Goal: Register for event/course

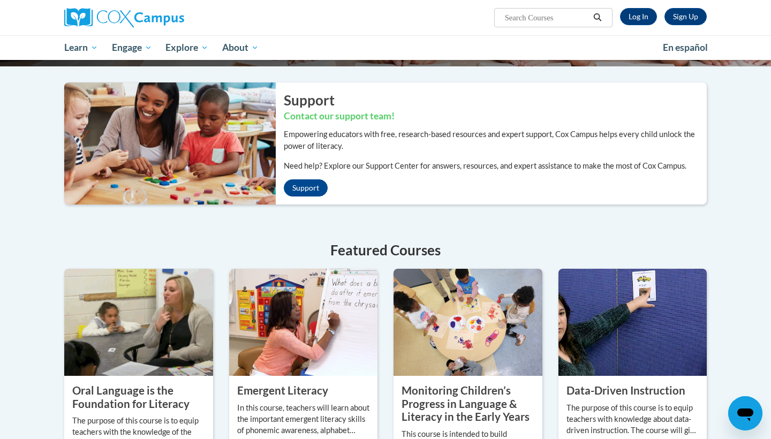
scroll to position [223, 0]
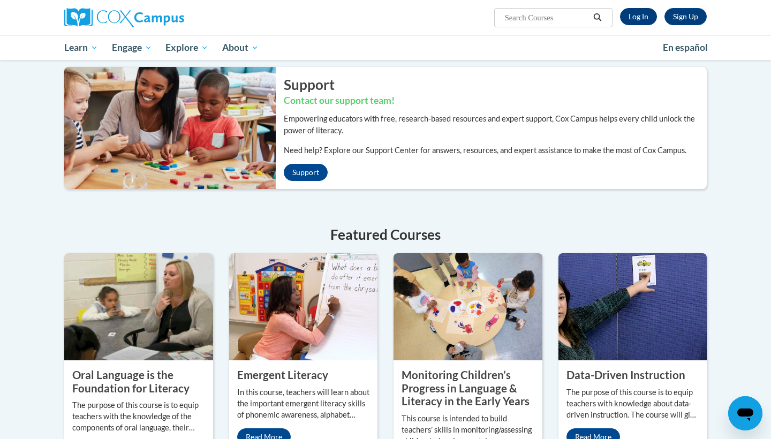
click at [655, 14] on link "Log In" at bounding box center [638, 16] width 37 height 17
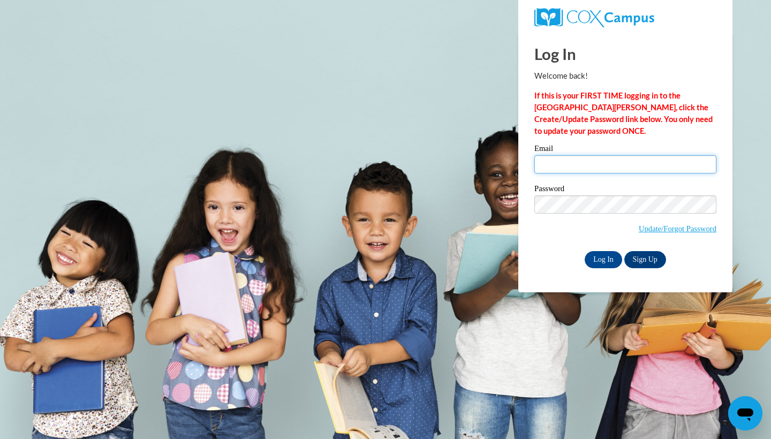
type input "stephenstn@vcu.edu"
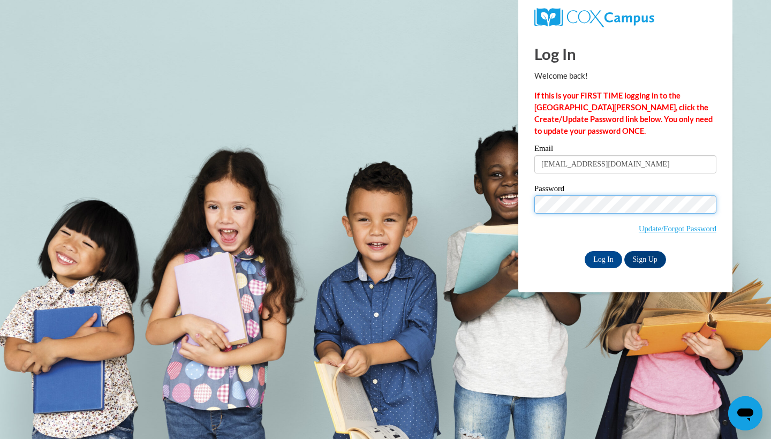
click at [603, 258] on input "Log In" at bounding box center [603, 259] width 37 height 17
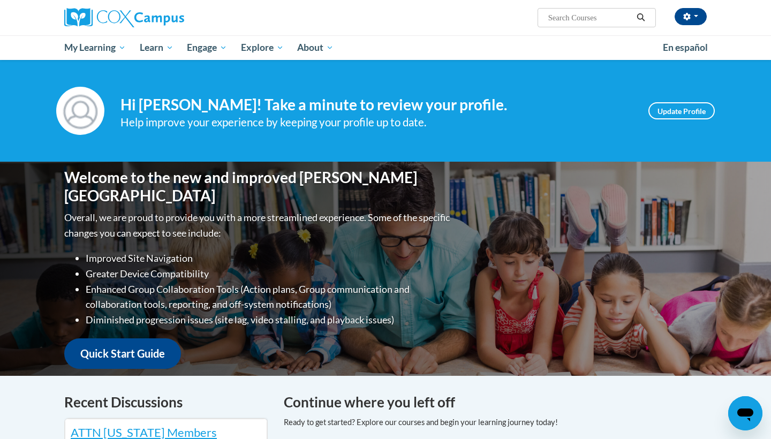
click at [610, 17] on input "Search..." at bounding box center [590, 17] width 86 height 13
type input "oral language"
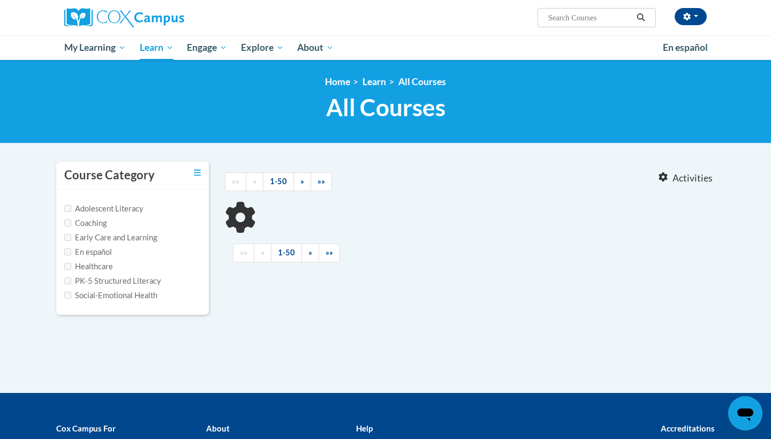
type input "oral language"
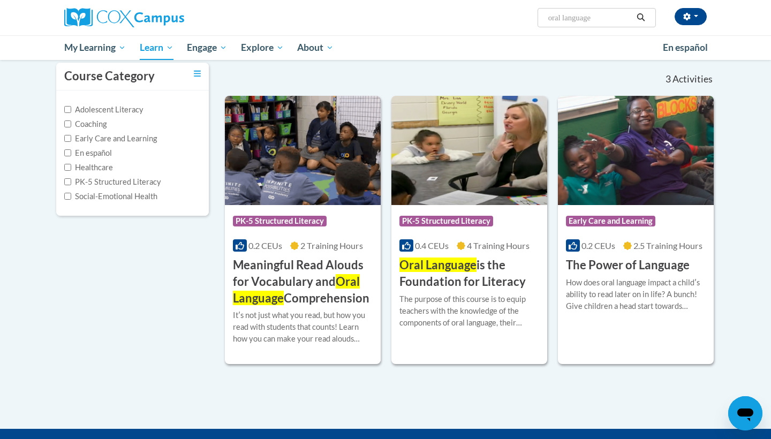
scroll to position [127, 0]
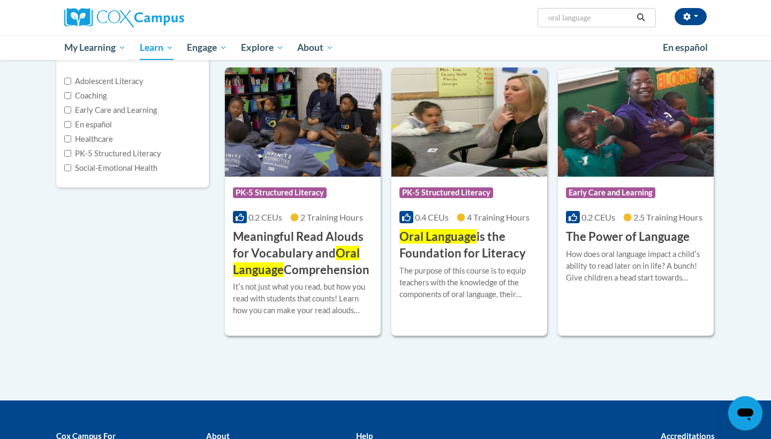
click at [437, 241] on span "Oral Language" at bounding box center [438, 236] width 77 height 14
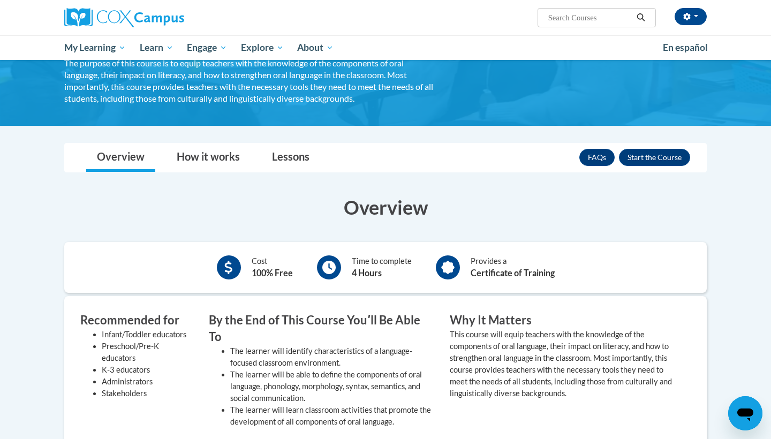
scroll to position [137, 0]
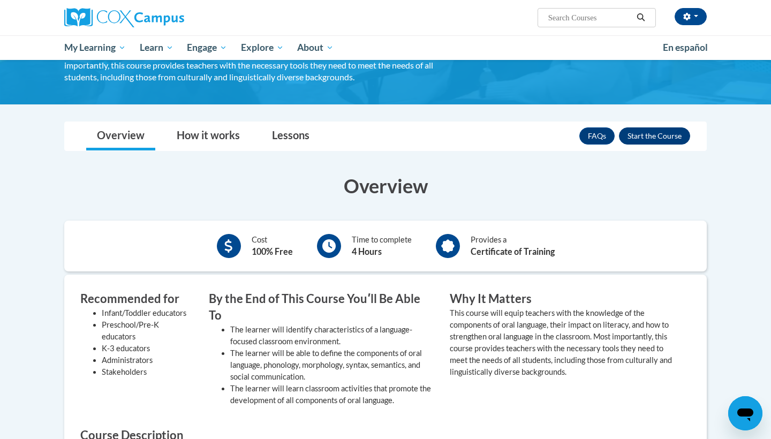
click at [673, 139] on button "Enroll" at bounding box center [654, 135] width 71 height 17
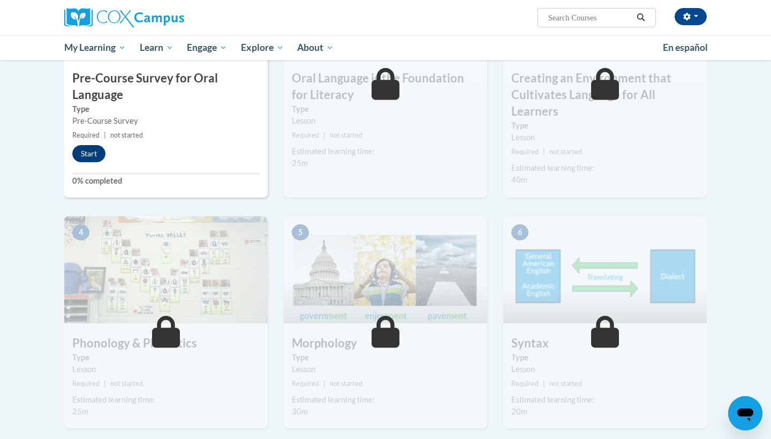
scroll to position [334, 0]
